Goal: Information Seeking & Learning: Learn about a topic

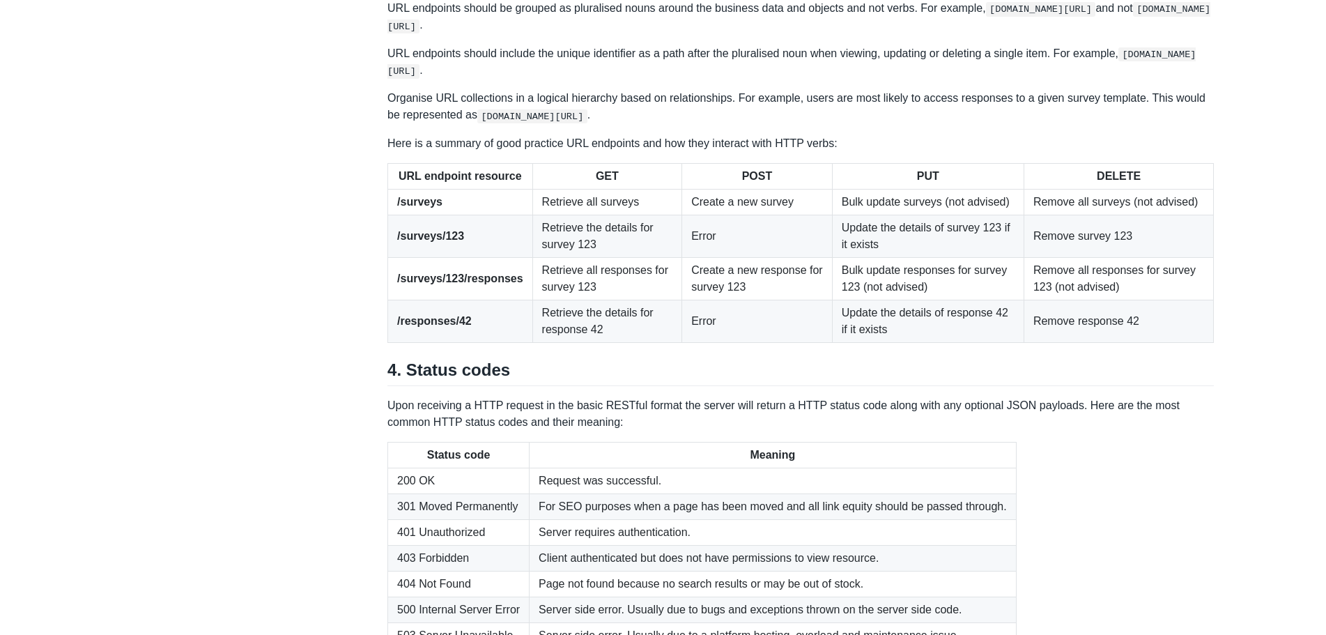
scroll to position [1682, 0]
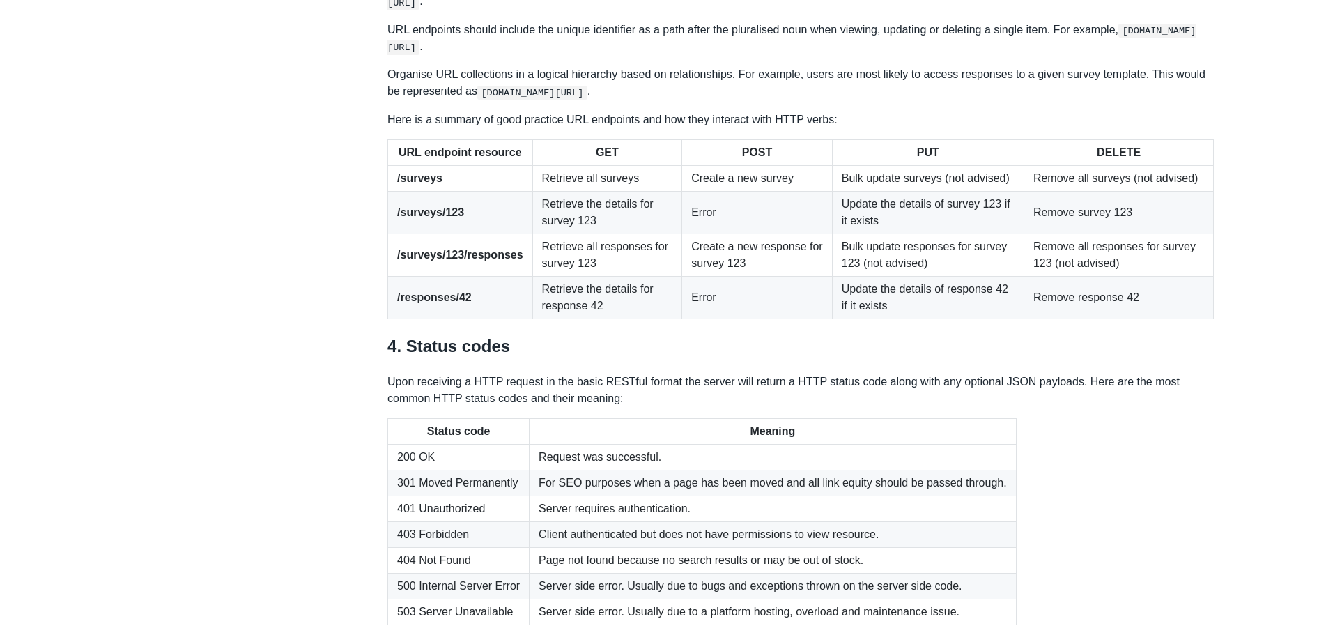
click at [802, 128] on p "Here is a summary of good practice URL endpoints and how they interact with HTT…" at bounding box center [800, 120] width 827 height 17
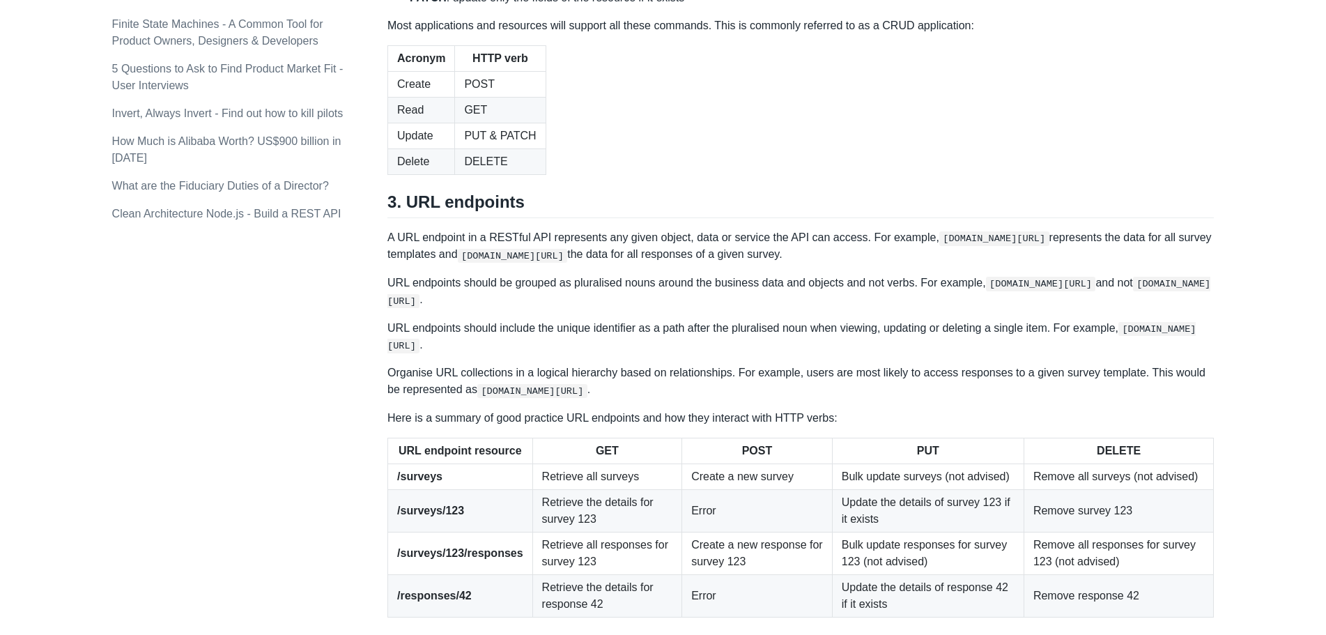
scroll to position [1394, 0]
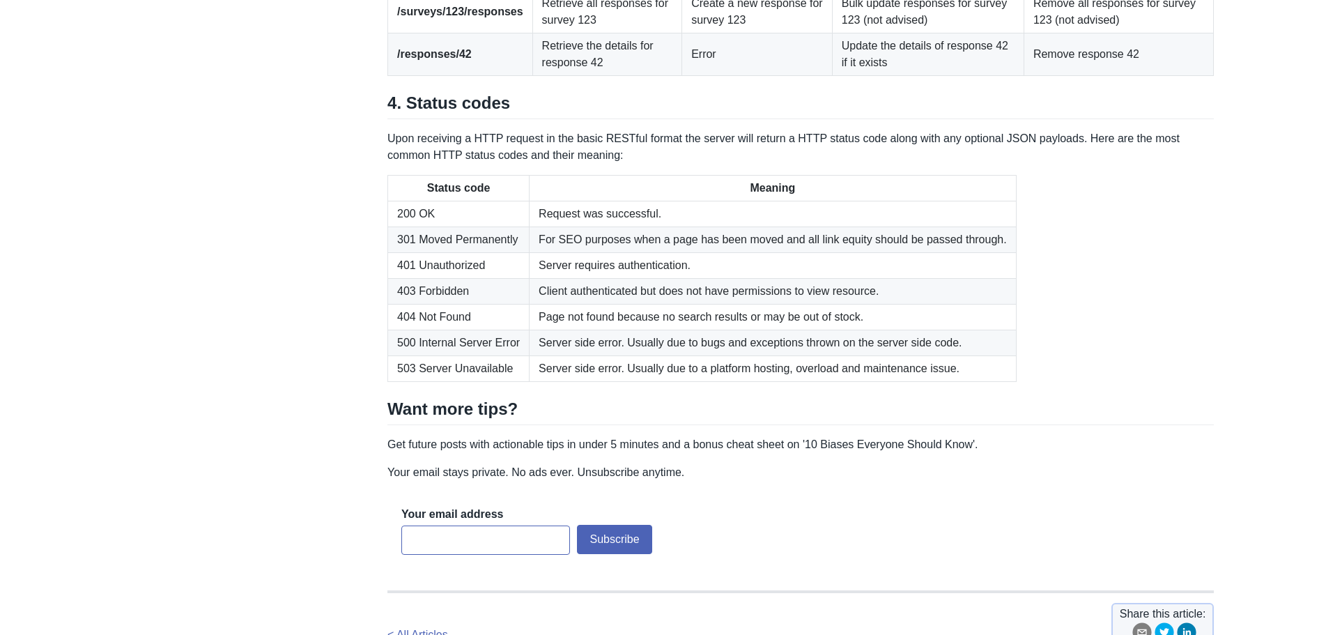
scroll to position [1926, 0]
